Goal: Information Seeking & Learning: Learn about a topic

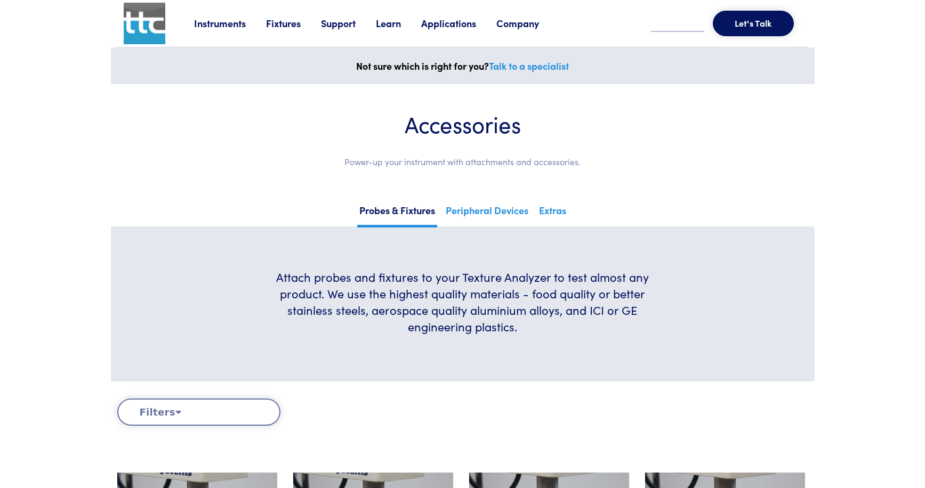
click at [441, 28] on link "Applications" at bounding box center [458, 23] width 75 height 13
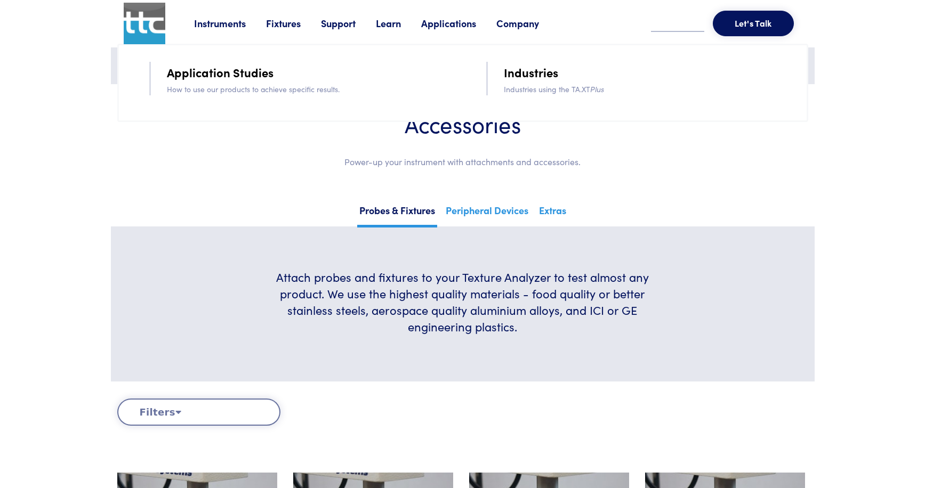
click at [247, 75] on link "Application Studies" at bounding box center [220, 72] width 107 height 19
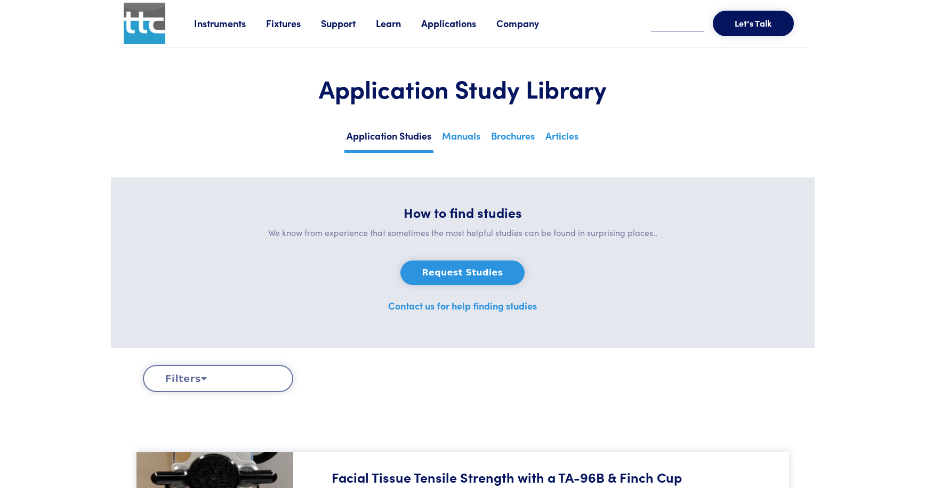
click at [423, 96] on h1 "Application Study Library" at bounding box center [463, 88] width 640 height 31
